Goal: Information Seeking & Learning: Learn about a topic

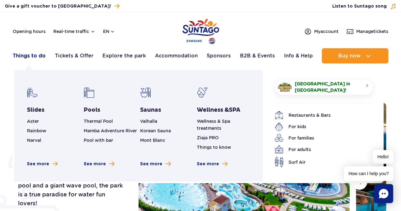
click at [33, 56] on link "Things to do" at bounding box center [29, 55] width 33 height 15
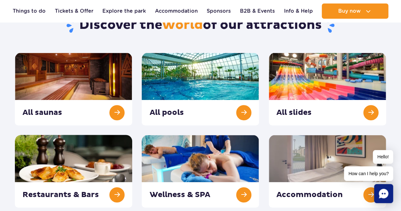
scroll to position [127, 0]
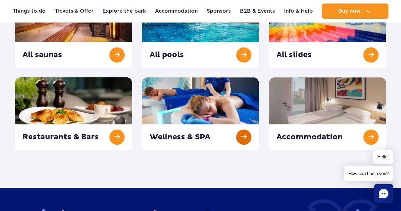
click at [175, 129] on link at bounding box center [200, 113] width 117 height 73
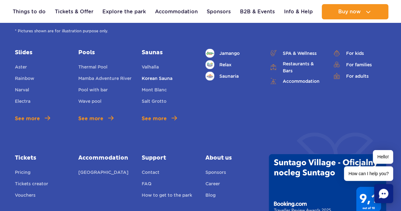
scroll to position [2031, 0]
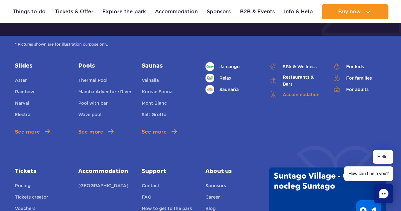
click at [300, 90] on link "Accommodation" at bounding box center [296, 94] width 54 height 9
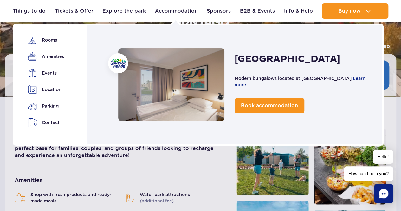
scroll to position [127, 0]
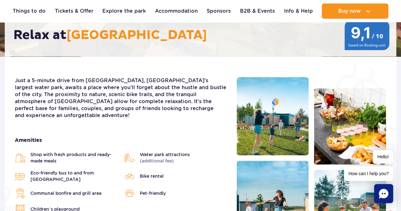
click at [228, 131] on div "Just a 5-minute drive from Suntago, Europe's largest water park, awaits a place…" at bounding box center [121, 191] width 222 height 228
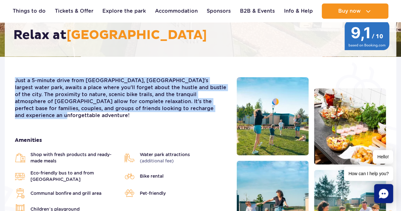
drag, startPoint x: 198, startPoint y: 108, endPoint x: 16, endPoint y: 79, distance: 184.6
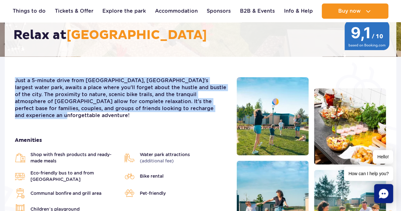
click at [16, 79] on p "Just a 5-minute drive from Suntago, Europe's largest water park, awaits a place…" at bounding box center [121, 98] width 212 height 42
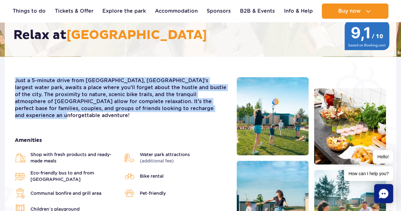
click at [222, 111] on p "Just a 5-minute drive from Suntago, Europe's largest water park, awaits a place…" at bounding box center [121, 98] width 212 height 42
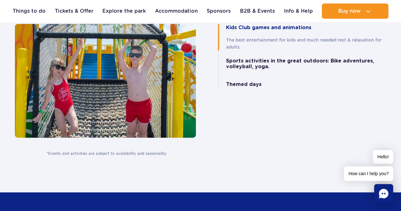
scroll to position [1428, 0]
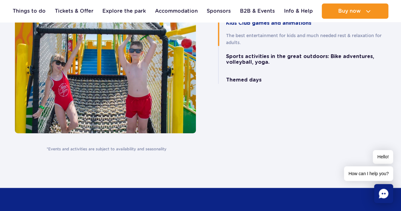
click at [258, 120] on div "Where the fun never stops Events and activities in Suntago Village Do even more…" at bounding box center [200, 35] width 381 height 233
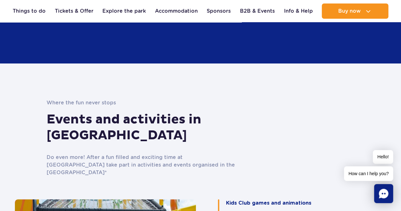
scroll to position [1238, 0]
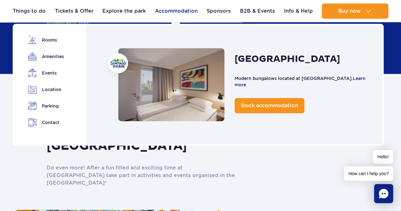
click at [177, 10] on link "Accommodation" at bounding box center [176, 10] width 43 height 15
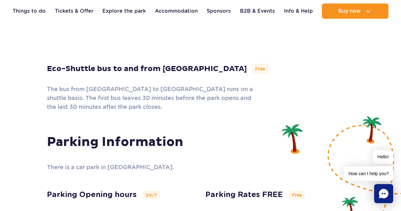
scroll to position [1922, 0]
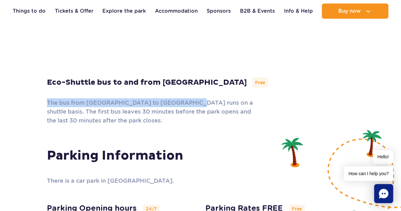
drag, startPoint x: 48, startPoint y: 61, endPoint x: 187, endPoint y: 63, distance: 139.0
click at [187, 98] on p "The bus from Suntago Village to Suntago Water Park runs on a shuttle basis. The…" at bounding box center [151, 111] width 209 height 27
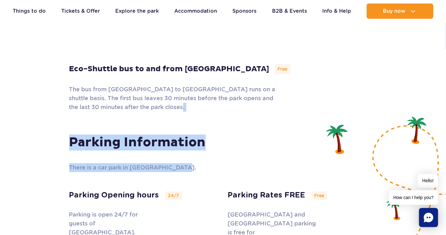
drag, startPoint x: 261, startPoint y: 120, endPoint x: 179, endPoint y: 81, distance: 90.6
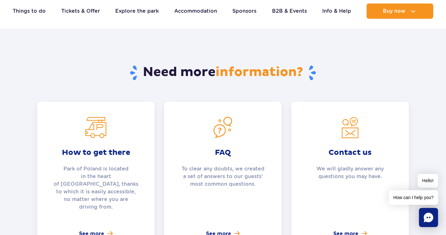
scroll to position [2204, 0]
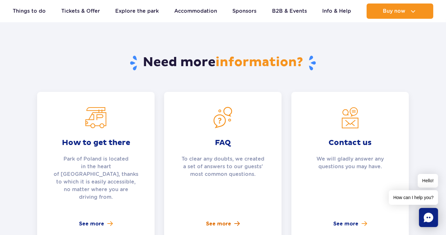
click at [213, 211] on span "See more" at bounding box center [218, 224] width 25 height 8
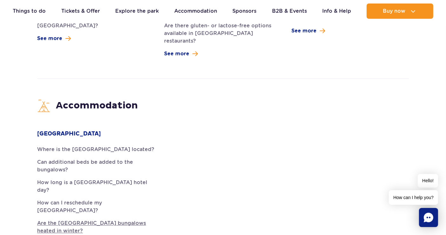
scroll to position [1622, 0]
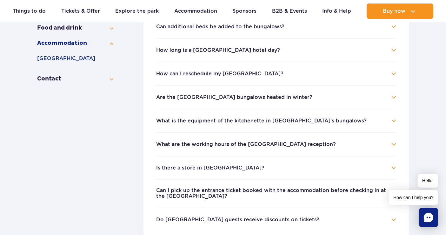
scroll to position [141, 0]
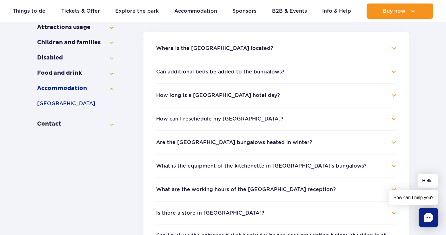
click at [210, 47] on button "Where is the [GEOGRAPHIC_DATA] located?" at bounding box center [214, 48] width 117 height 6
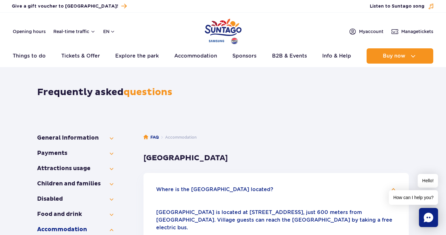
click at [277, 99] on div "Frequently asked questions" at bounding box center [222, 88] width 381 height 34
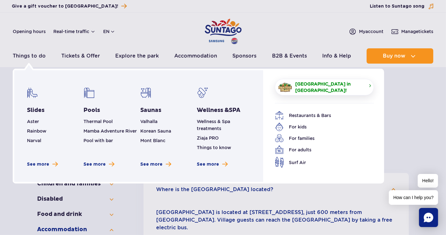
click at [303, 86] on span "[GEOGRAPHIC_DATA] in [GEOGRAPHIC_DATA]!" at bounding box center [329, 87] width 69 height 13
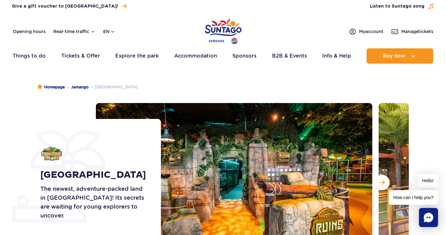
click at [216, 27] on img "Park of Poland" at bounding box center [223, 31] width 37 height 29
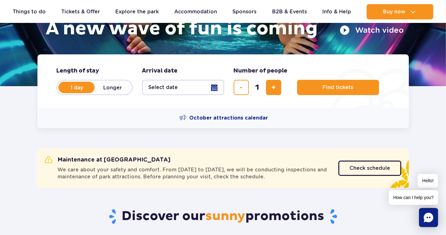
scroll to position [35, 0]
